Goal: Task Accomplishment & Management: Complete application form

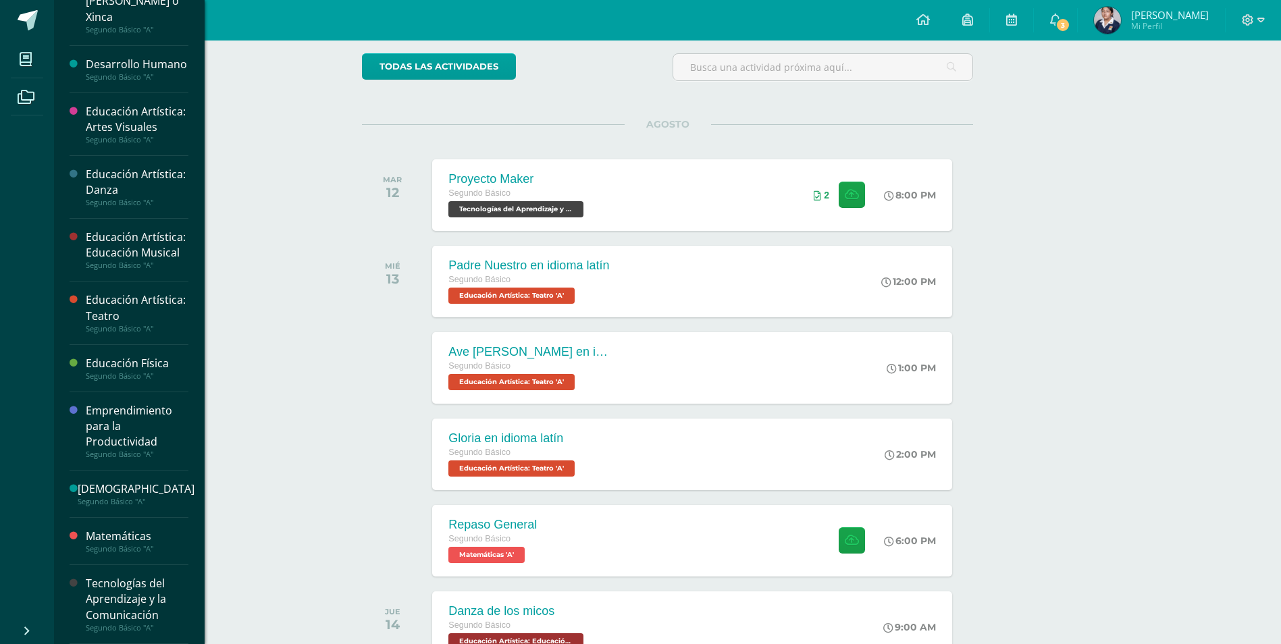
scroll to position [135, 0]
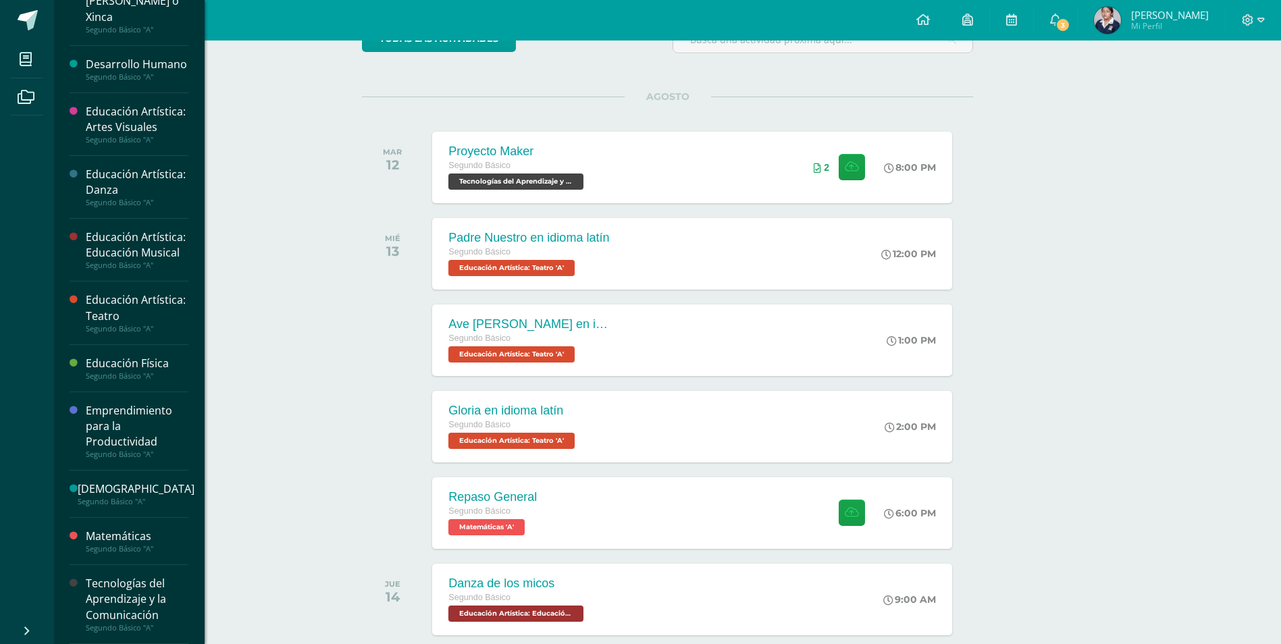
click at [98, 603] on div "Tecnologías del Aprendizaje y la Comunicación" at bounding box center [137, 599] width 103 height 47
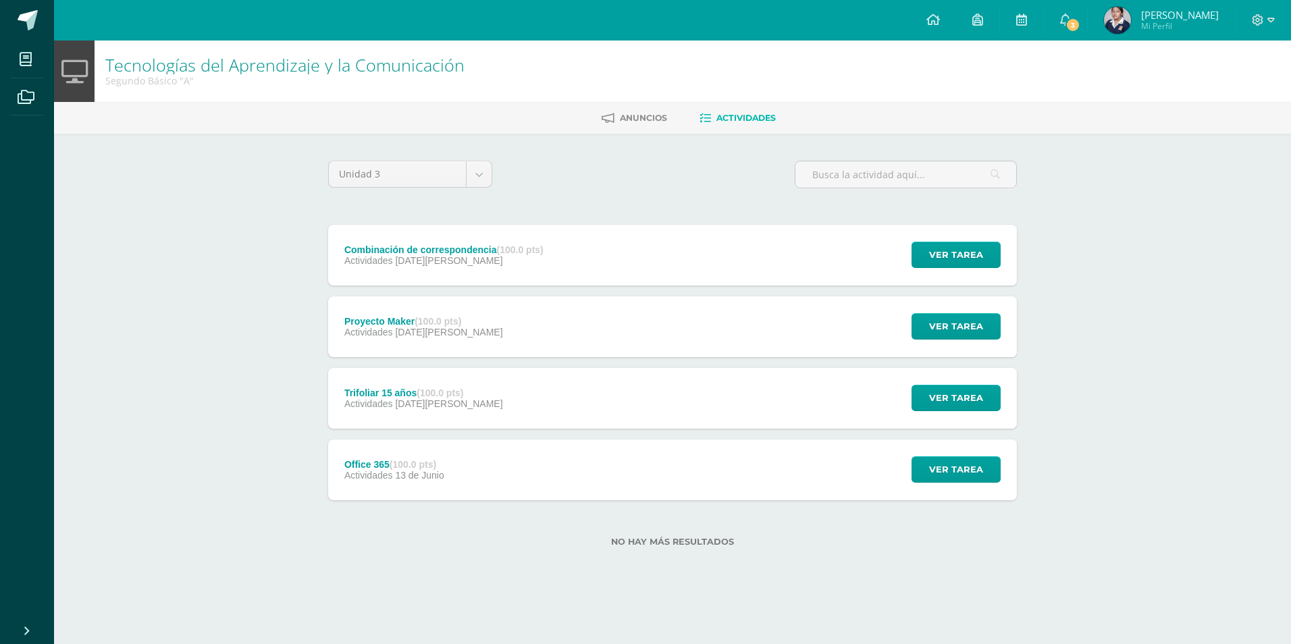
click at [755, 259] on div "Combinación de correspondencia (100.0 pts) Actividades 15 de Agosto Ver tarea C…" at bounding box center [672, 255] width 689 height 61
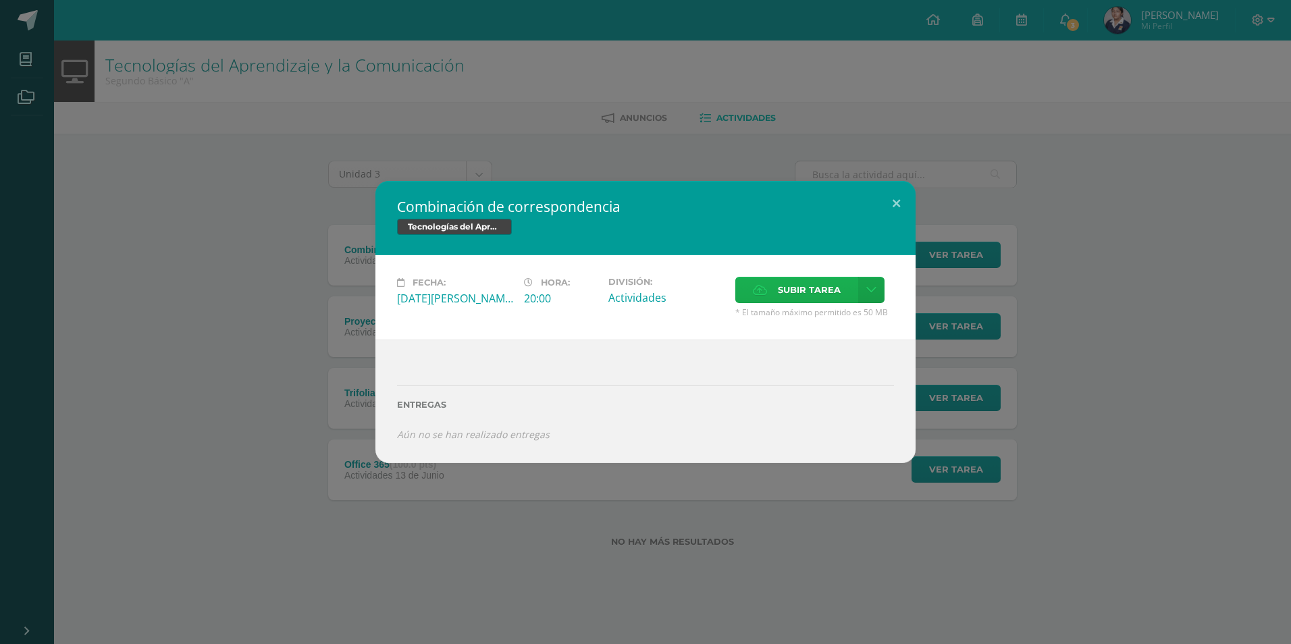
click at [775, 292] on label "Subir tarea" at bounding box center [796, 290] width 123 height 26
click at [0, 0] on input "Subir tarea" at bounding box center [0, 0] width 0 height 0
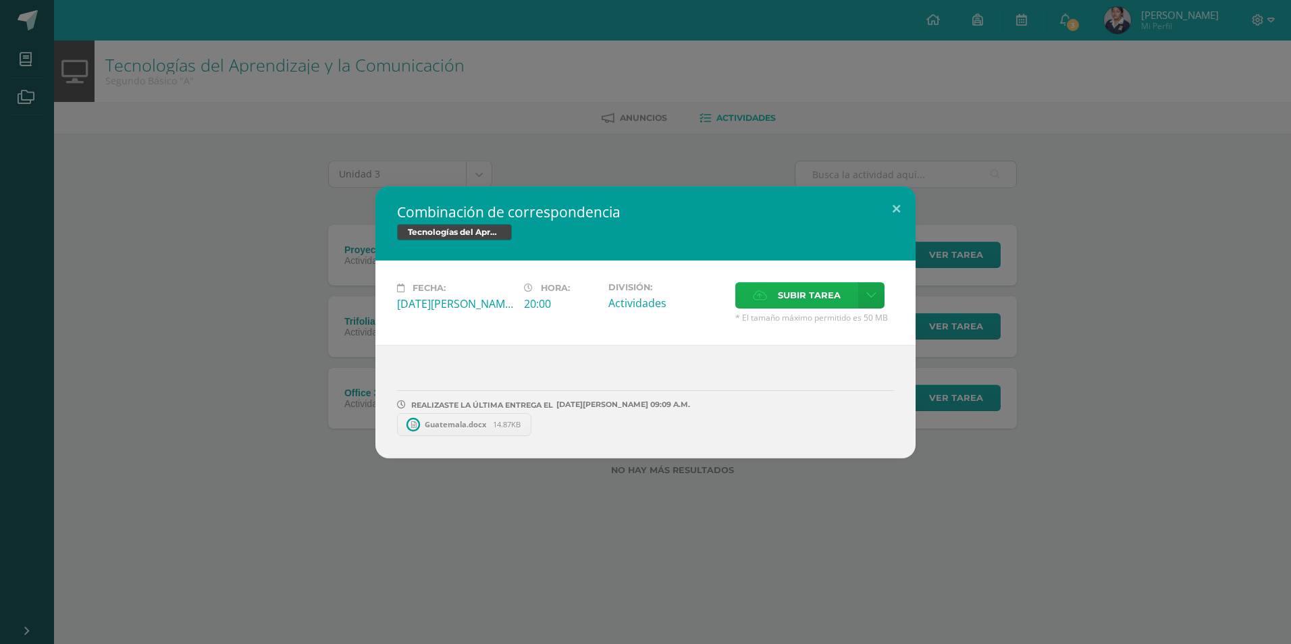
click at [764, 288] on label "Subir tarea" at bounding box center [796, 295] width 123 height 26
click at [0, 0] on input "Subir tarea" at bounding box center [0, 0] width 0 height 0
click at [897, 205] on button at bounding box center [896, 209] width 38 height 46
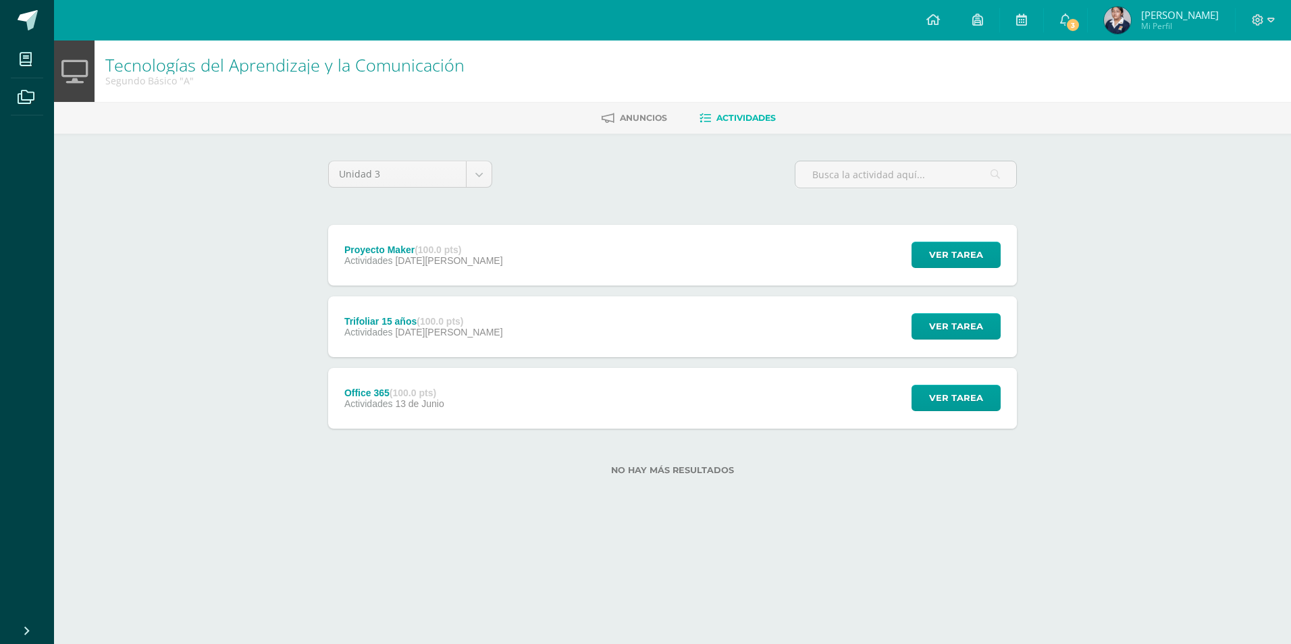
click at [460, 248] on strong "(100.0 pts)" at bounding box center [438, 249] width 47 height 11
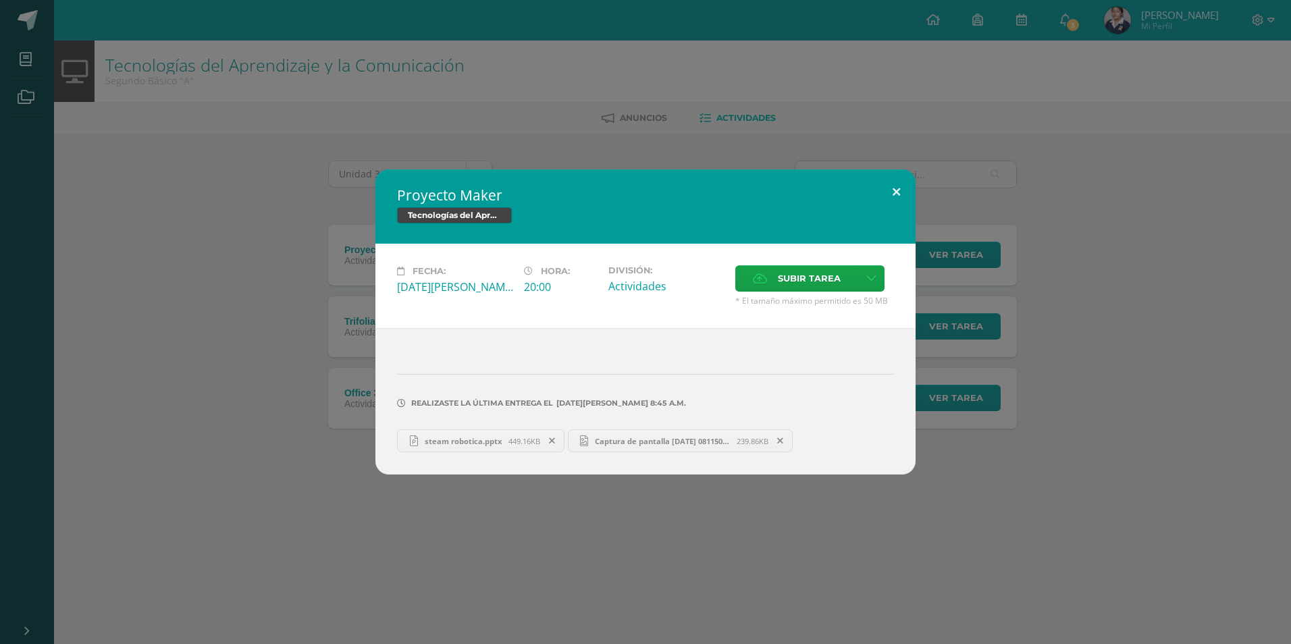
click at [892, 190] on button at bounding box center [896, 192] width 38 height 46
